Goal: Task Accomplishment & Management: Use online tool/utility

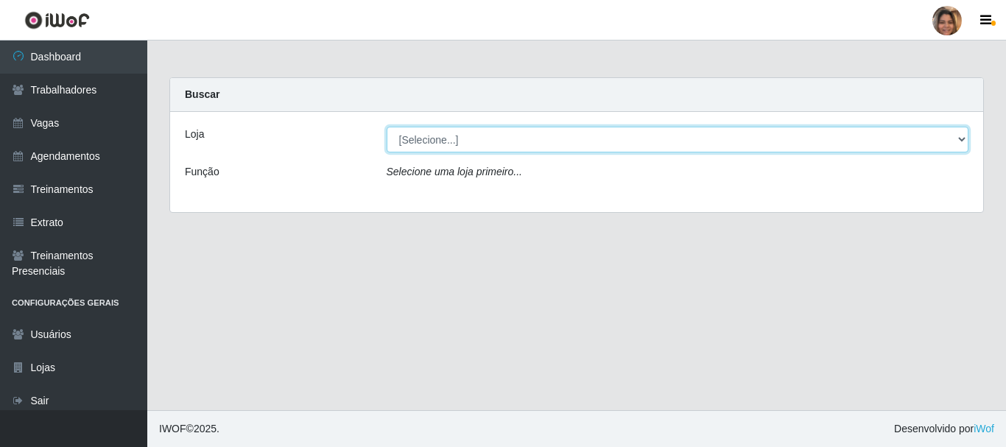
click at [950, 134] on select "[Selecione...] Mar Vermelho - CEASA Mar Vermelho - Centro de Distribuição" at bounding box center [678, 140] width 582 height 26
select select "474"
click at [387, 127] on select "[Selecione...] Mar Vermelho - CEASA Mar Vermelho - Centro de Distribuição" at bounding box center [678, 140] width 582 height 26
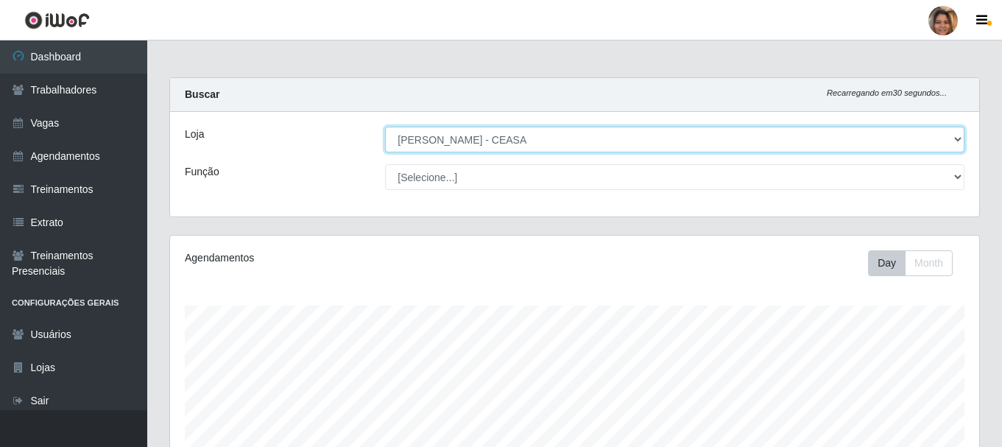
scroll to position [306, 809]
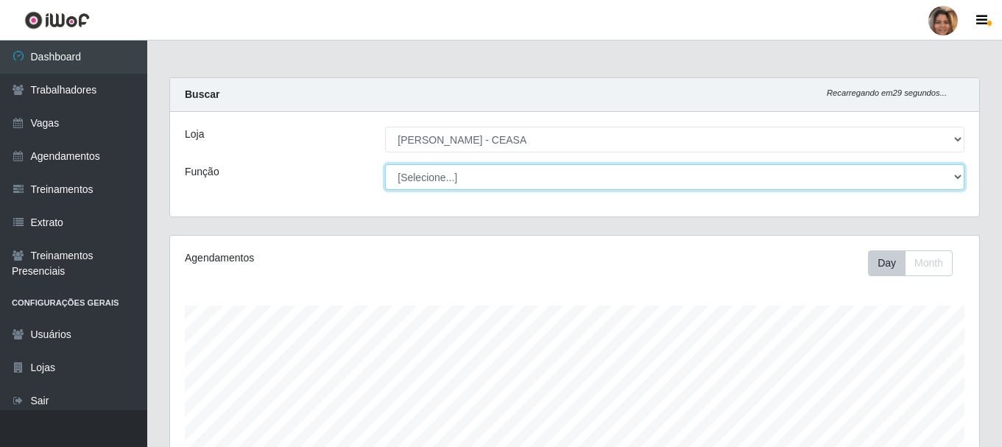
click at [947, 174] on select "[Selecione...] Repositor Repositor + Repositor ++" at bounding box center [674, 177] width 579 height 26
select select "24"
click at [385, 164] on select "[Selecione...] Repositor Repositor + Repositor ++" at bounding box center [674, 177] width 579 height 26
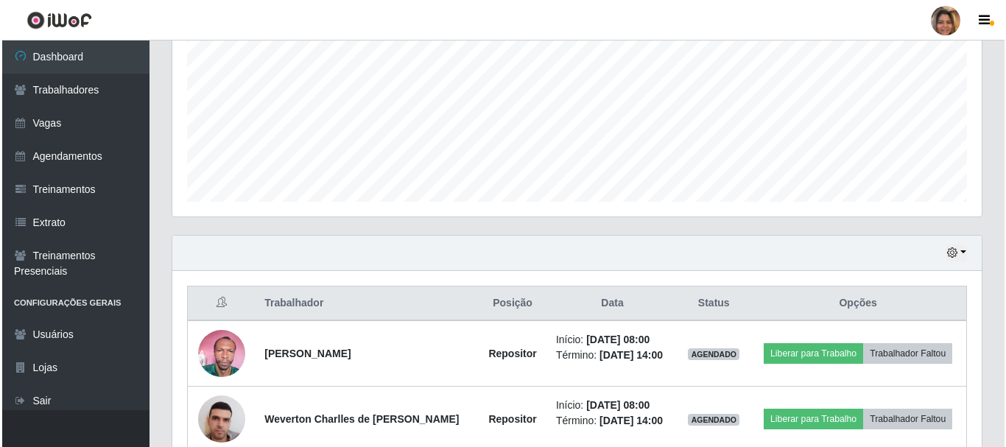
scroll to position [370, 0]
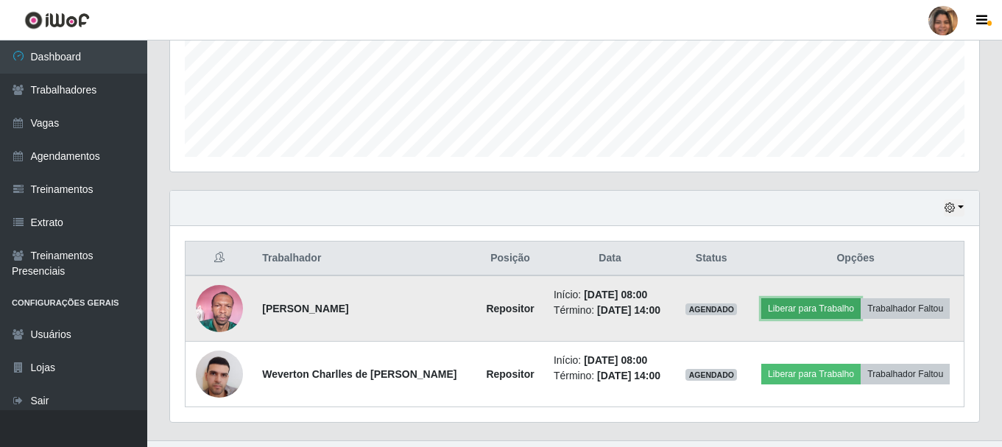
click at [825, 300] on button "Liberar para Trabalho" at bounding box center [810, 308] width 99 height 21
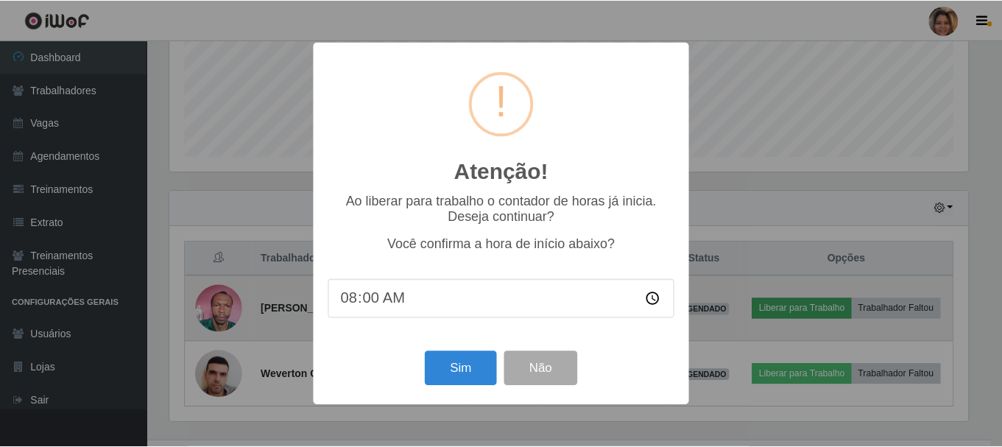
scroll to position [306, 802]
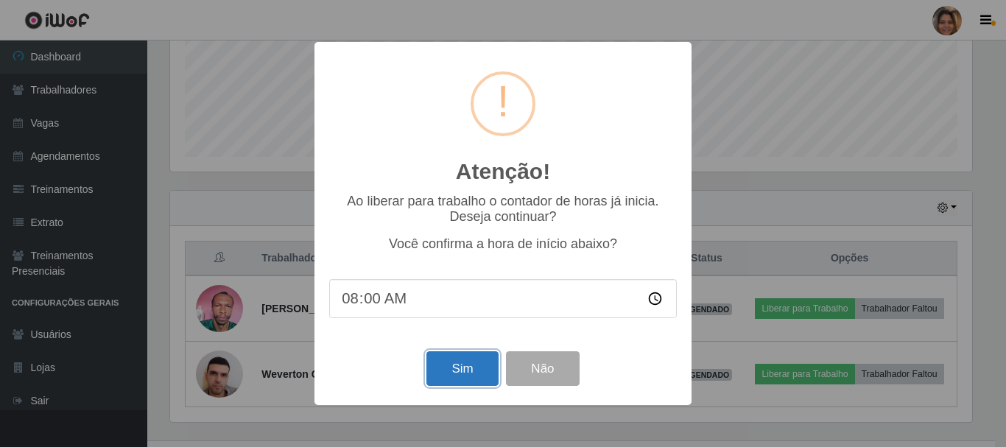
click at [440, 378] on button "Sim" at bounding box center [461, 368] width 71 height 35
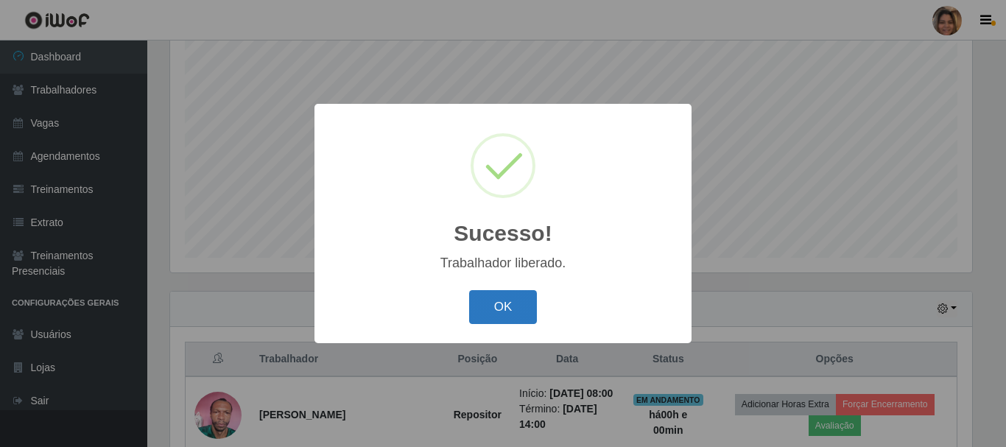
click at [528, 303] on button "OK" at bounding box center [503, 307] width 68 height 35
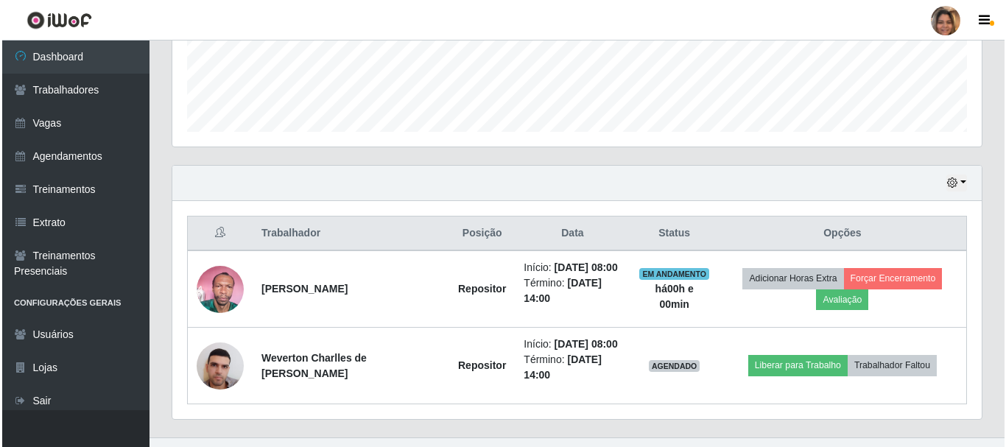
scroll to position [403, 0]
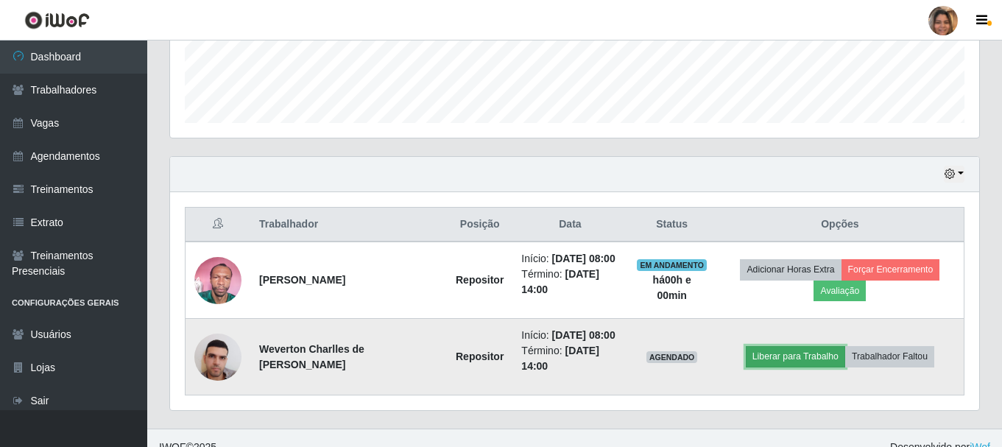
click at [799, 364] on button "Liberar para Trabalho" at bounding box center [795, 356] width 99 height 21
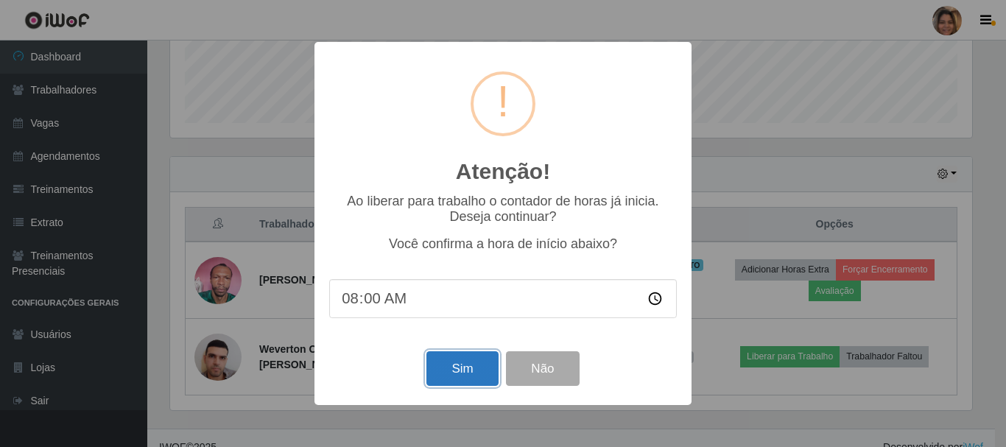
click at [484, 359] on button "Sim" at bounding box center [461, 368] width 71 height 35
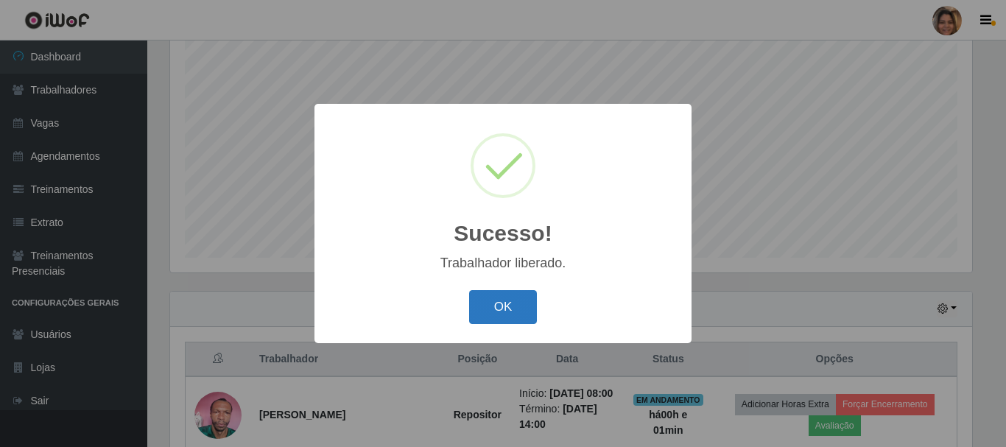
click at [506, 308] on button "OK" at bounding box center [503, 307] width 68 height 35
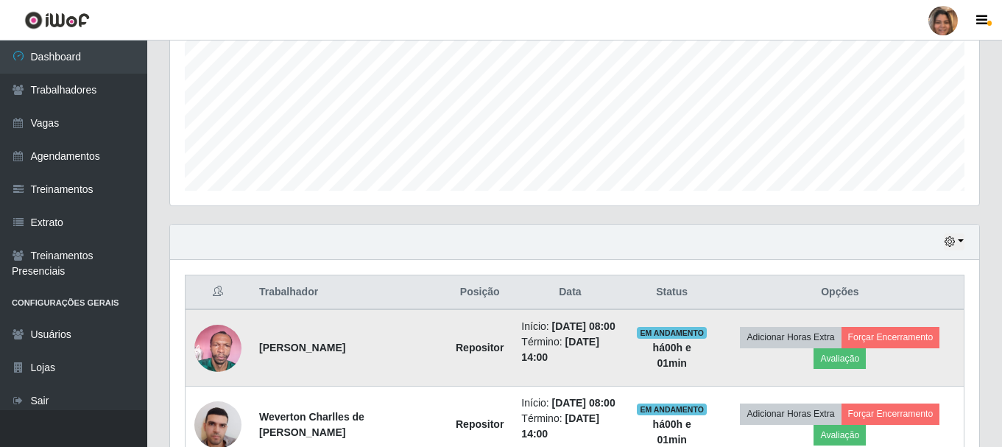
scroll to position [422, 0]
